Goal: Task Accomplishment & Management: Manage account settings

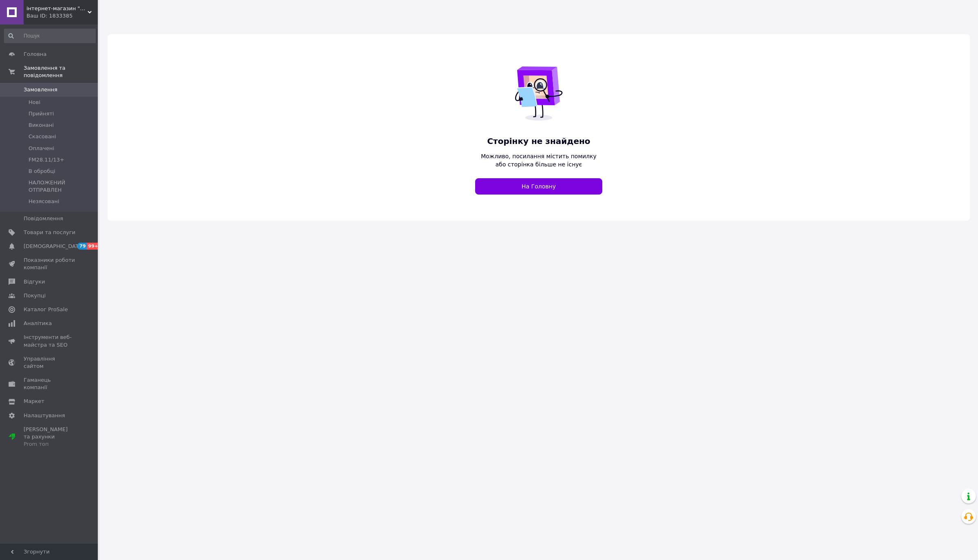
click at [62, 10] on span "інтернет-магазин "STARDIM"" at bounding box center [56, 8] width 61 height 7
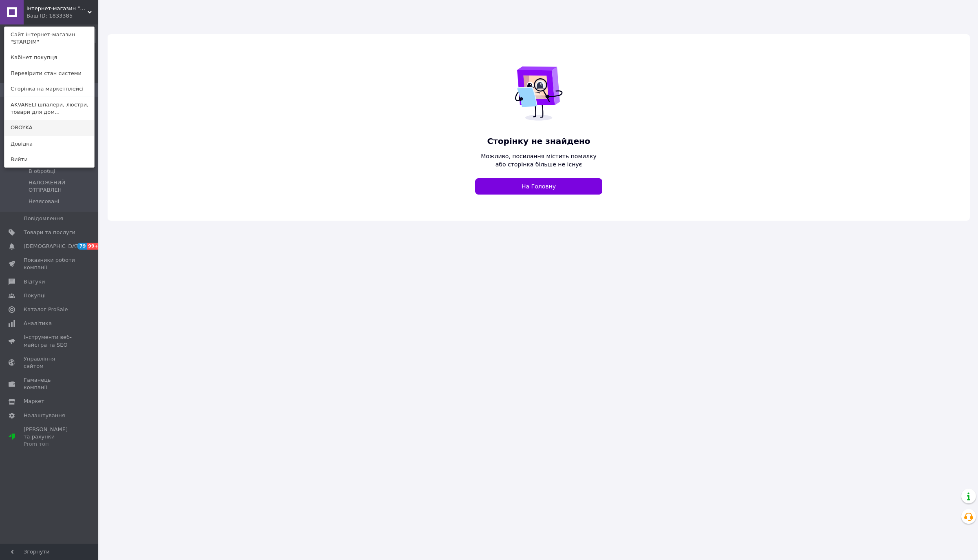
click at [26, 128] on link "OBOYKA" at bounding box center [49, 127] width 90 height 15
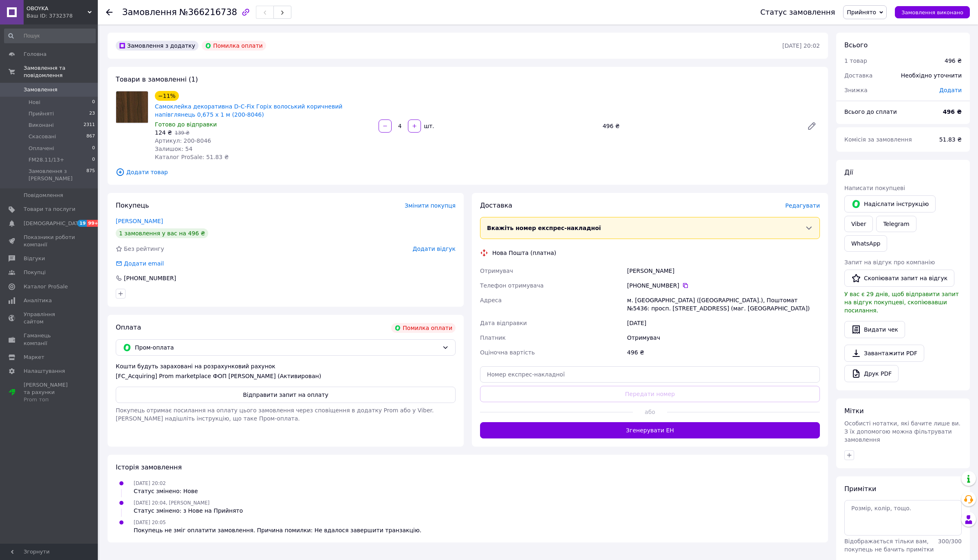
click at [803, 204] on span "Редагувати" at bounding box center [803, 205] width 35 height 7
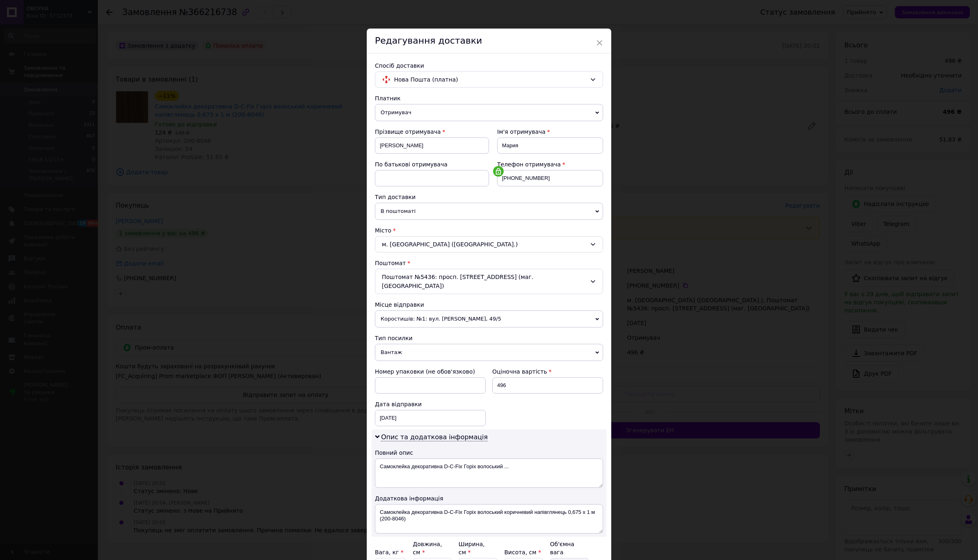
click at [411, 224] on div "Платник Отримувач Відправник Прізвище отримувача Кацалап Ім'я отримувача Мария …" at bounding box center [489, 341] width 228 height 495
click at [406, 212] on span "В поштоматі" at bounding box center [489, 211] width 228 height 17
click at [397, 227] on li "У відділенні" at bounding box center [489, 227] width 228 height 12
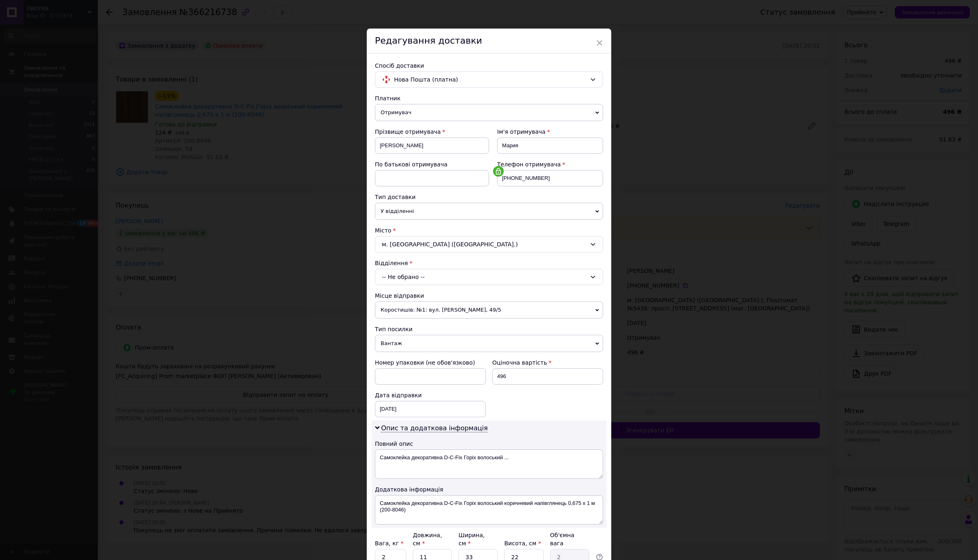
click at [418, 280] on div "-- Не обрано --" at bounding box center [489, 277] width 228 height 16
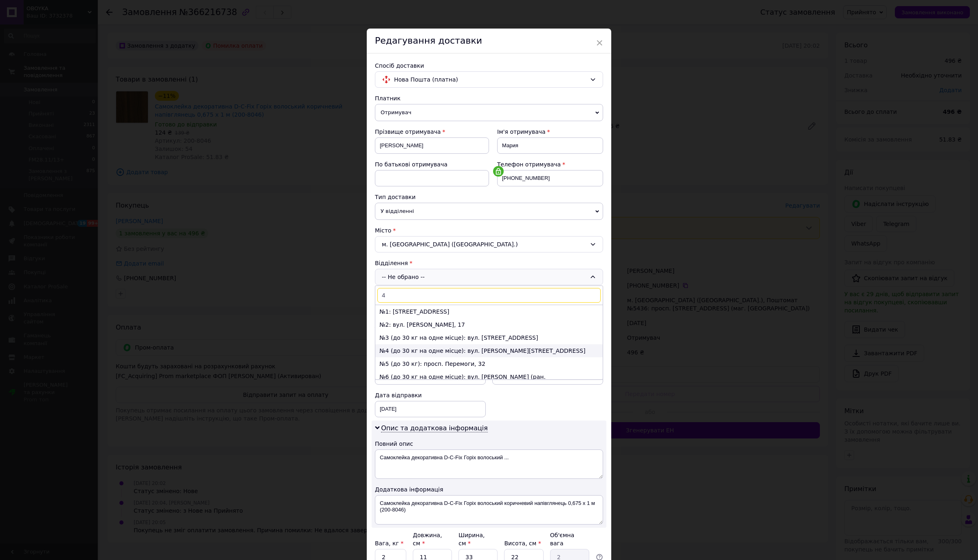
type input "4"
click at [415, 357] on li "№4 (до 30 кг на одне місце): вул. Степана Тільги, 5а" at bounding box center [488, 350] width 227 height 13
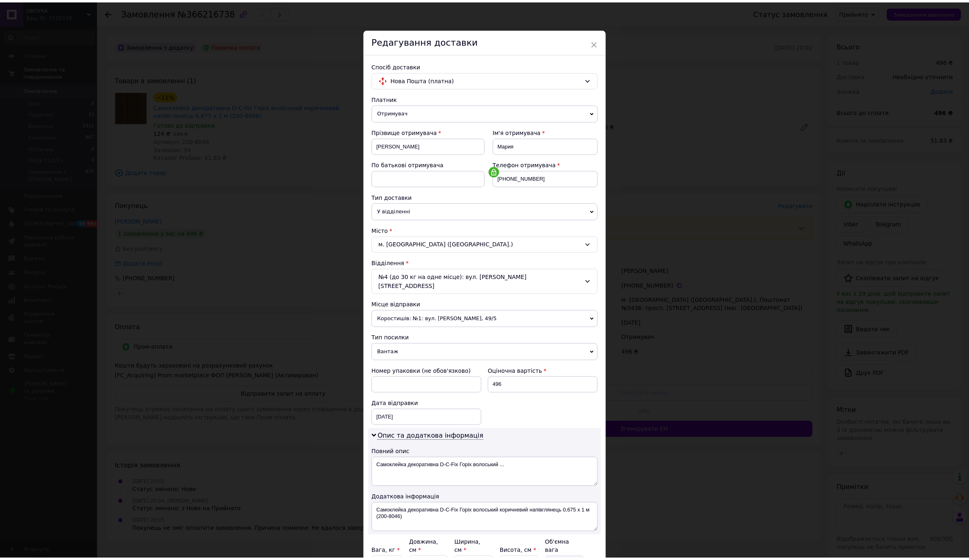
scroll to position [75, 0]
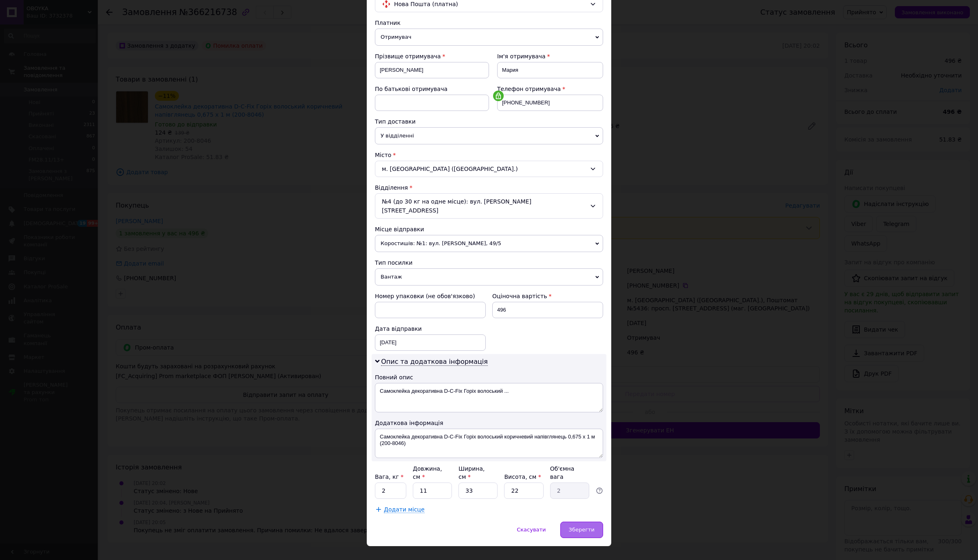
click at [585, 526] on span "Зберегти" at bounding box center [582, 529] width 26 height 6
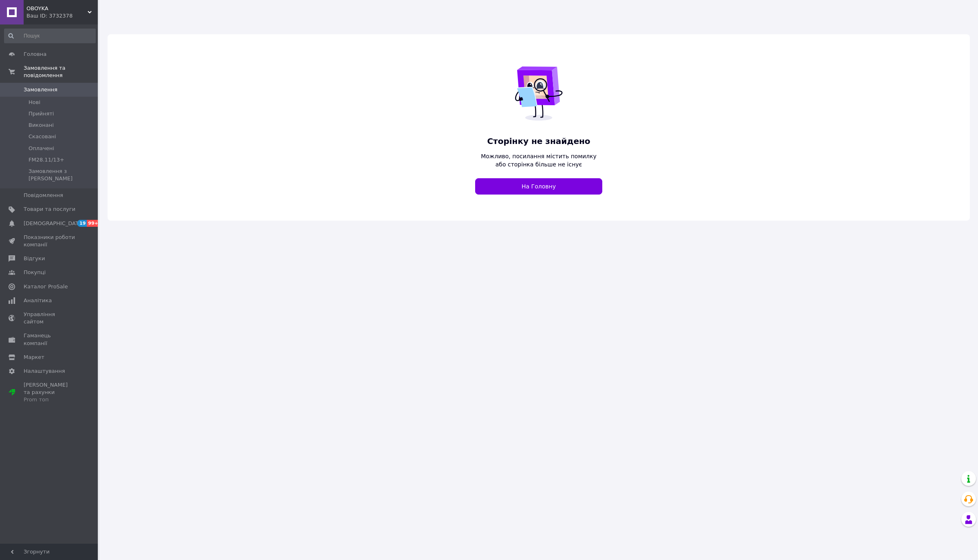
click at [60, 19] on div "Ваш ID: 3732378" at bounding box center [61, 15] width 71 height 7
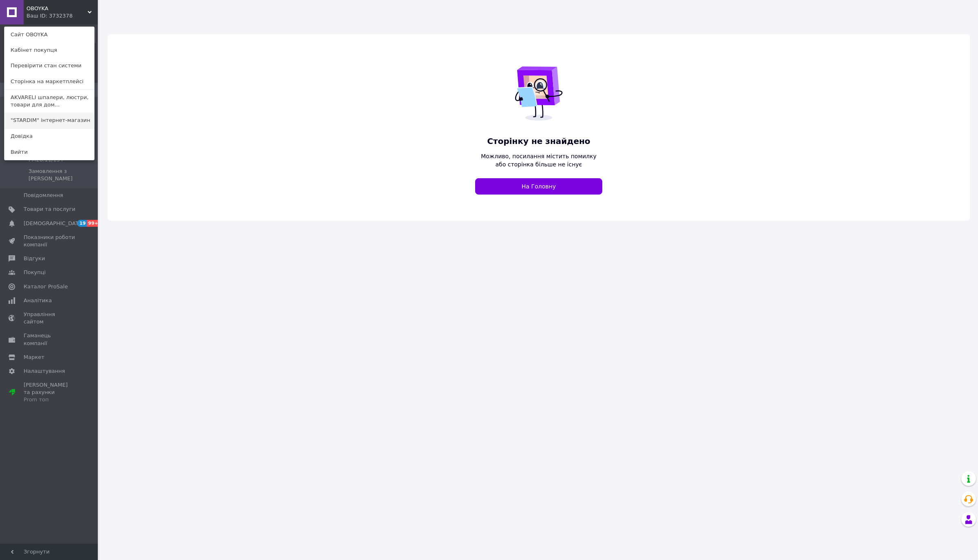
click at [43, 124] on link ""STARDIM" інтернет-магазин" at bounding box center [49, 120] width 90 height 15
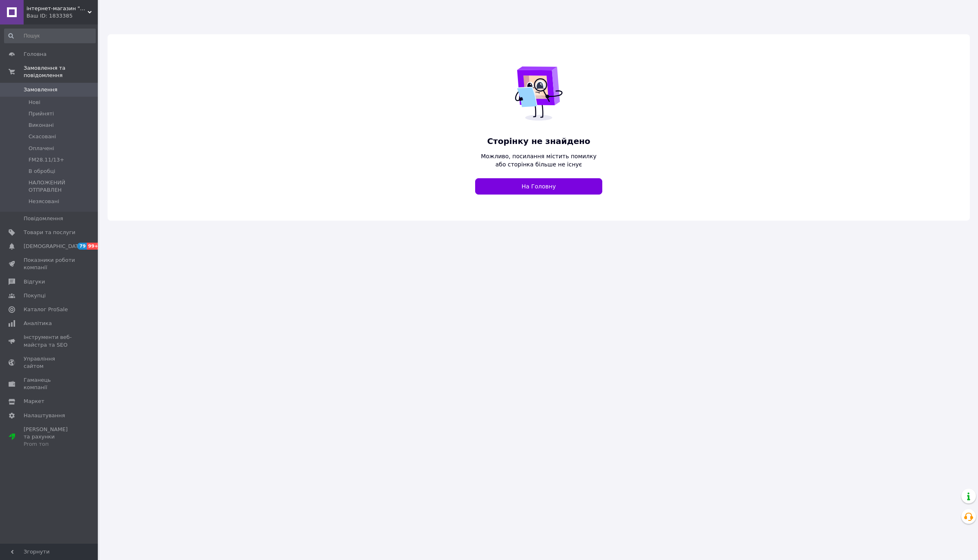
click at [54, 13] on div "Ваш ID: 1833385" at bounding box center [61, 15] width 71 height 7
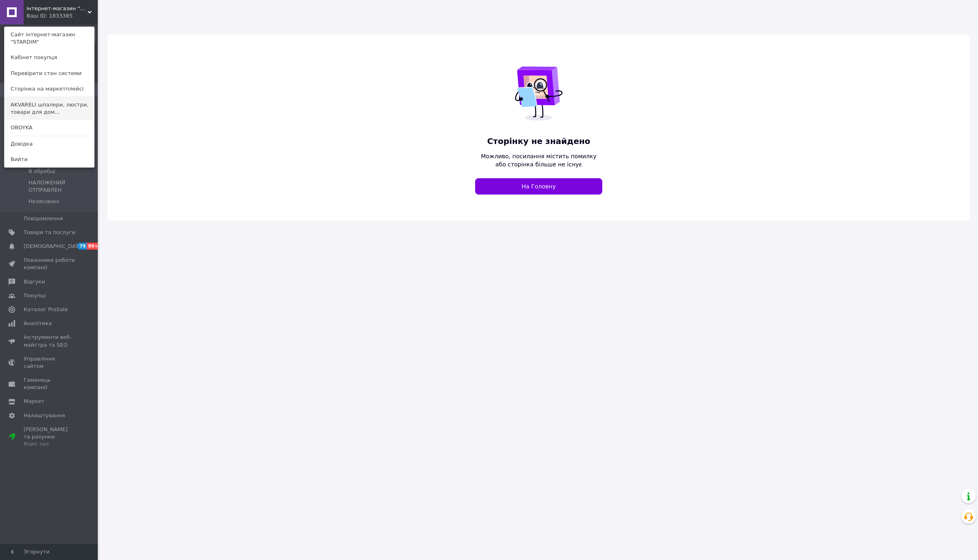
click at [36, 110] on link "AKVARELI шпалери, люстри, товари для дом..." at bounding box center [49, 108] width 90 height 23
